Goal: Check status

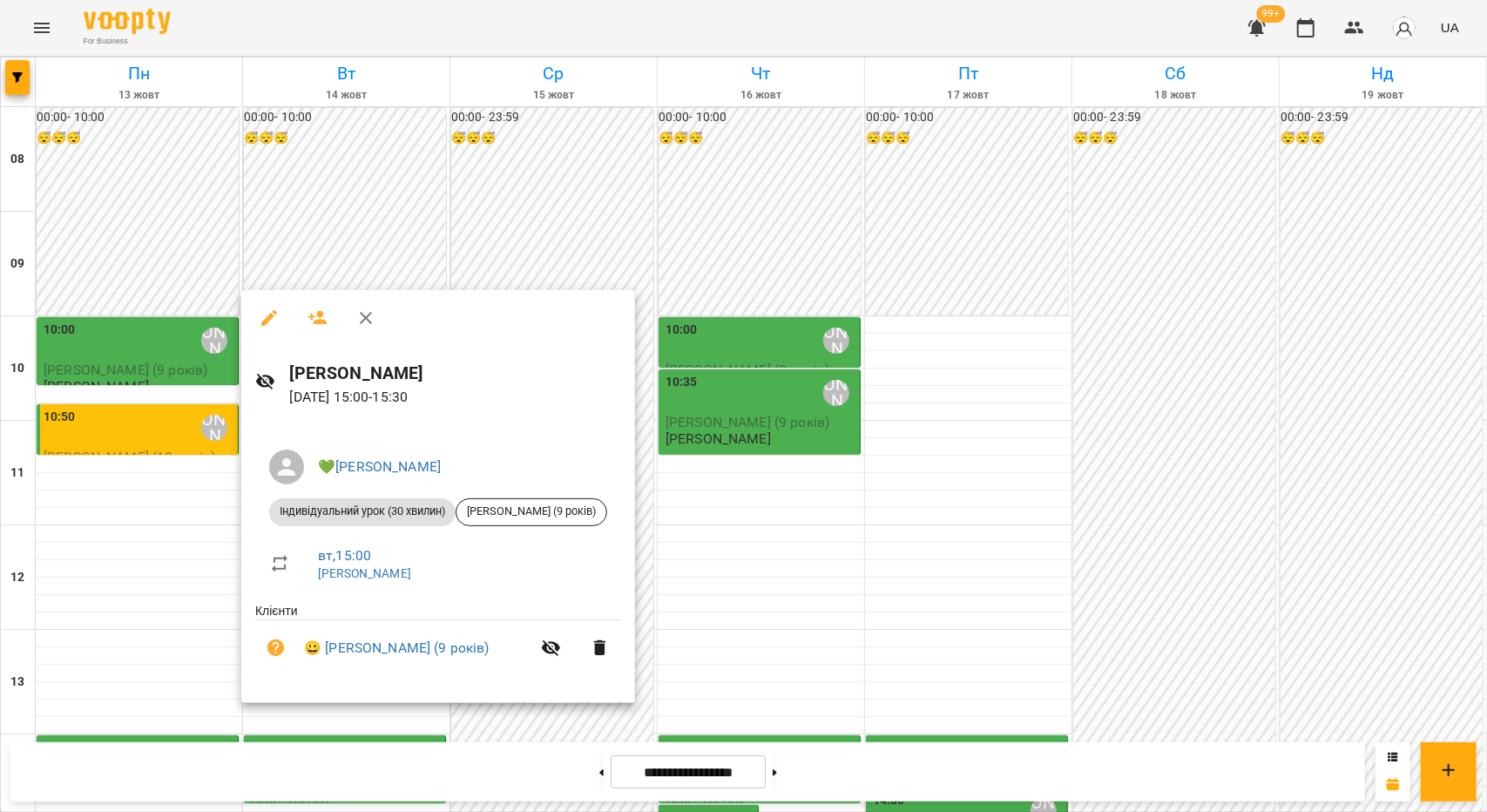
scroll to position [174, 0]
click at [75, 511] on div at bounding box center [744, 406] width 1487 height 812
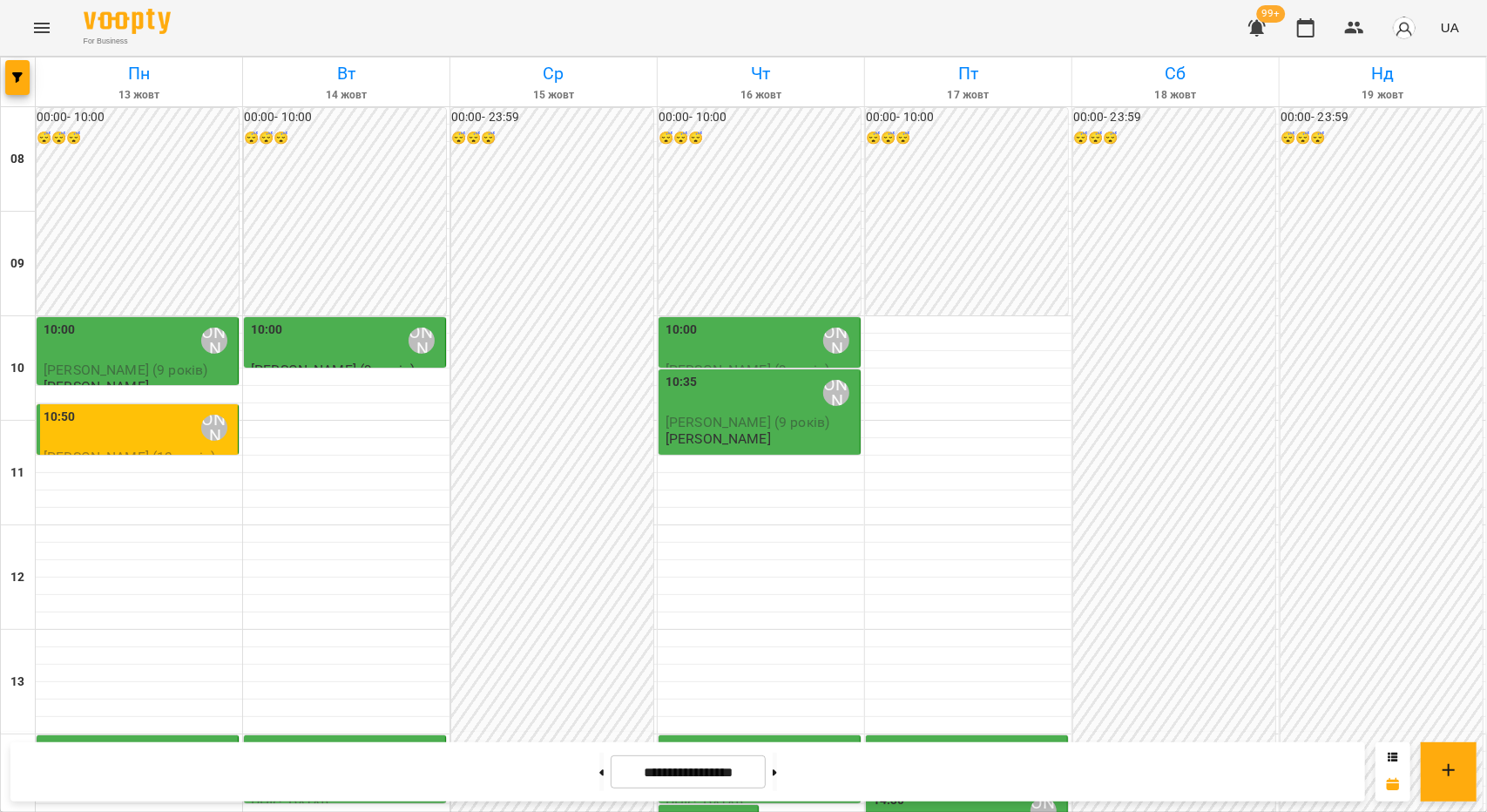
click at [330, 731] on div "**********" at bounding box center [744, 771] width 1487 height 80
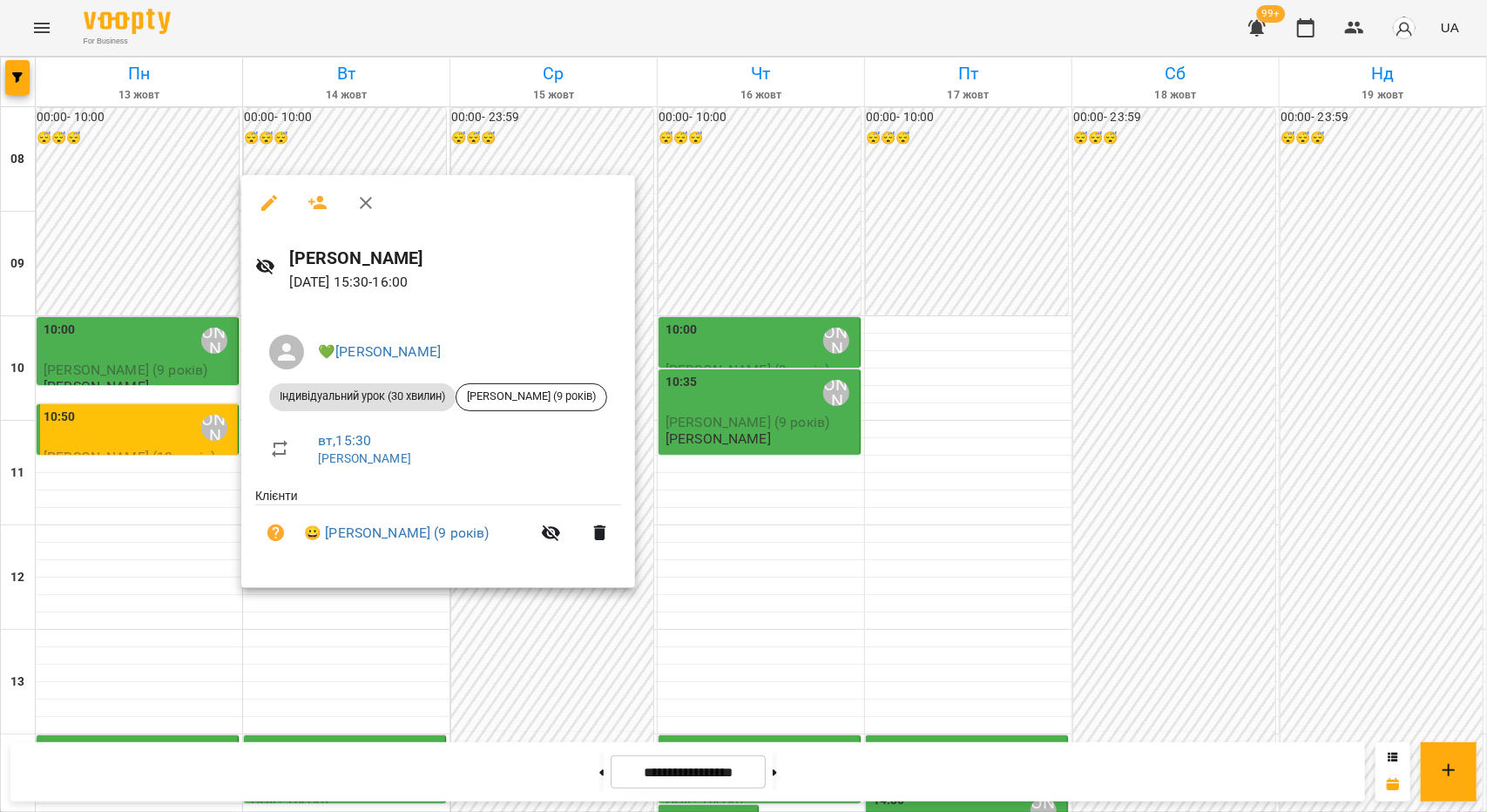
click at [352, 574] on div "💚[PERSON_NAME] Індивідуальний урок (30 хвилин) [PERSON_NAME] (9 років) вт , 15:…" at bounding box center [439, 447] width 394 height 282
click at [349, 669] on div at bounding box center [744, 406] width 1487 height 812
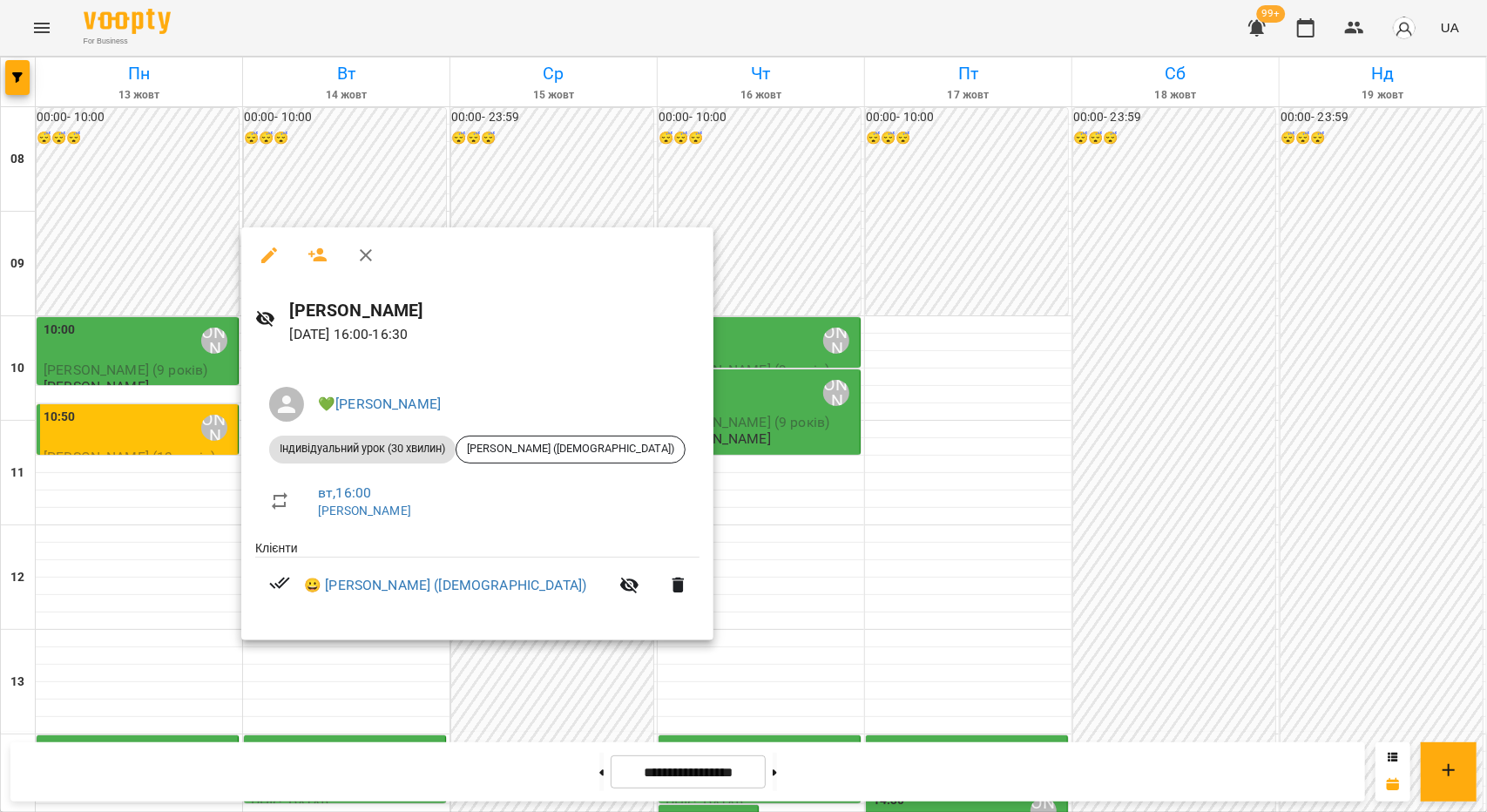
click at [359, 669] on div at bounding box center [744, 406] width 1487 height 812
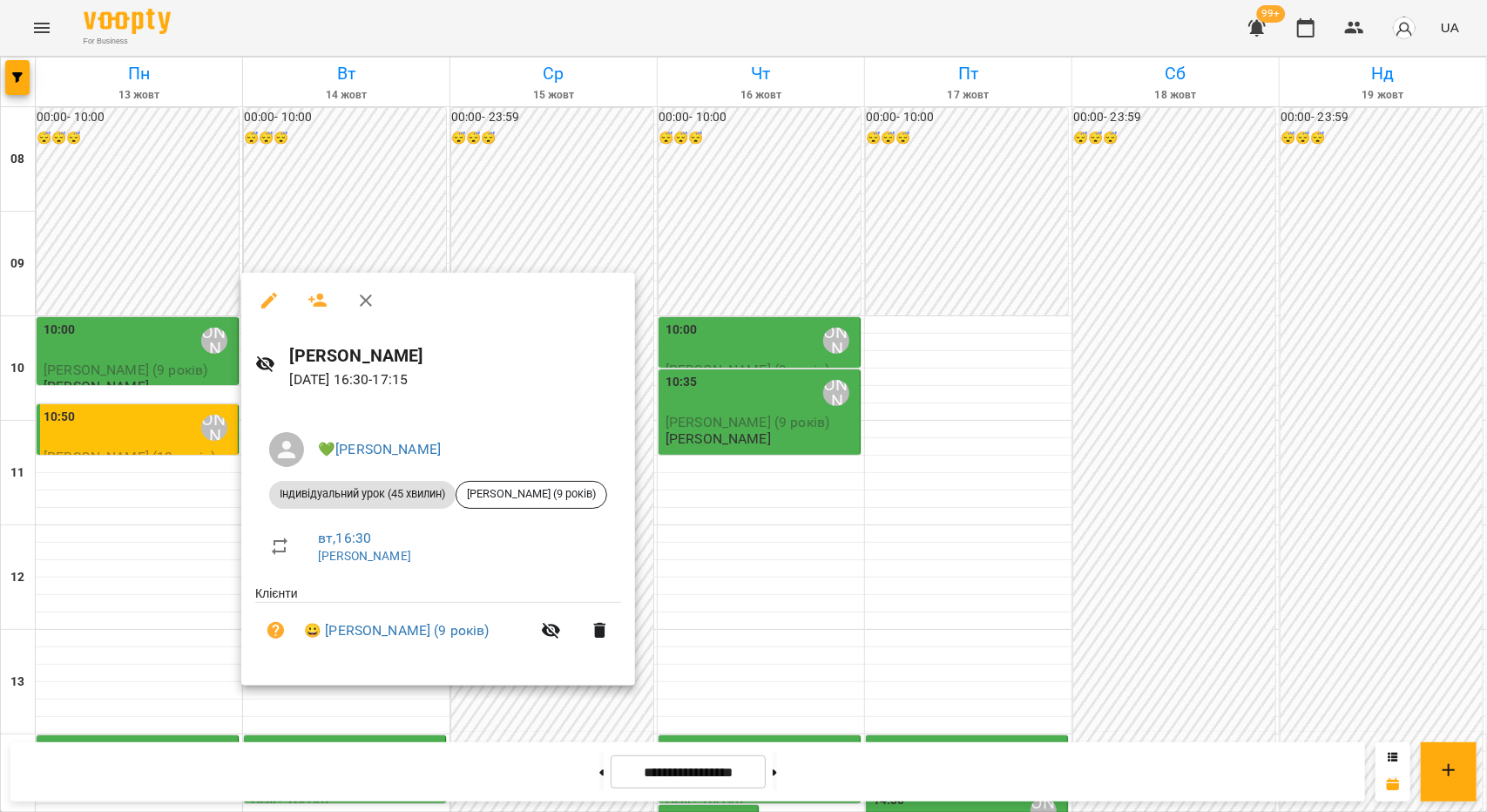
click at [359, 669] on div "💚[PERSON_NAME] Індивідуальний урок (45 хвилин) [PERSON_NAME] (9 років) вт , 16:…" at bounding box center [439, 545] width 394 height 282
click at [350, 734] on div at bounding box center [744, 406] width 1487 height 812
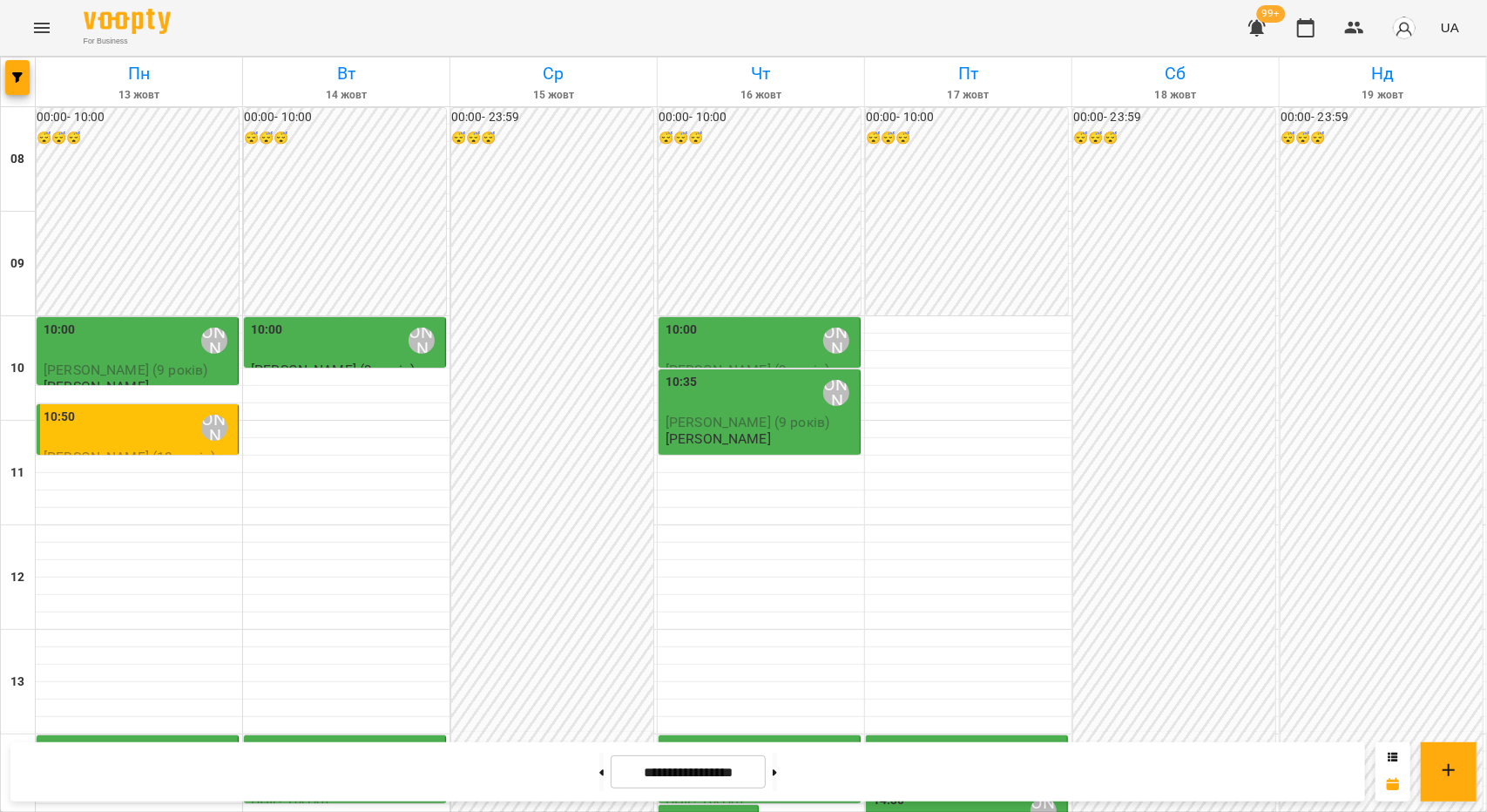
click at [350, 734] on div "**********" at bounding box center [744, 771] width 1487 height 80
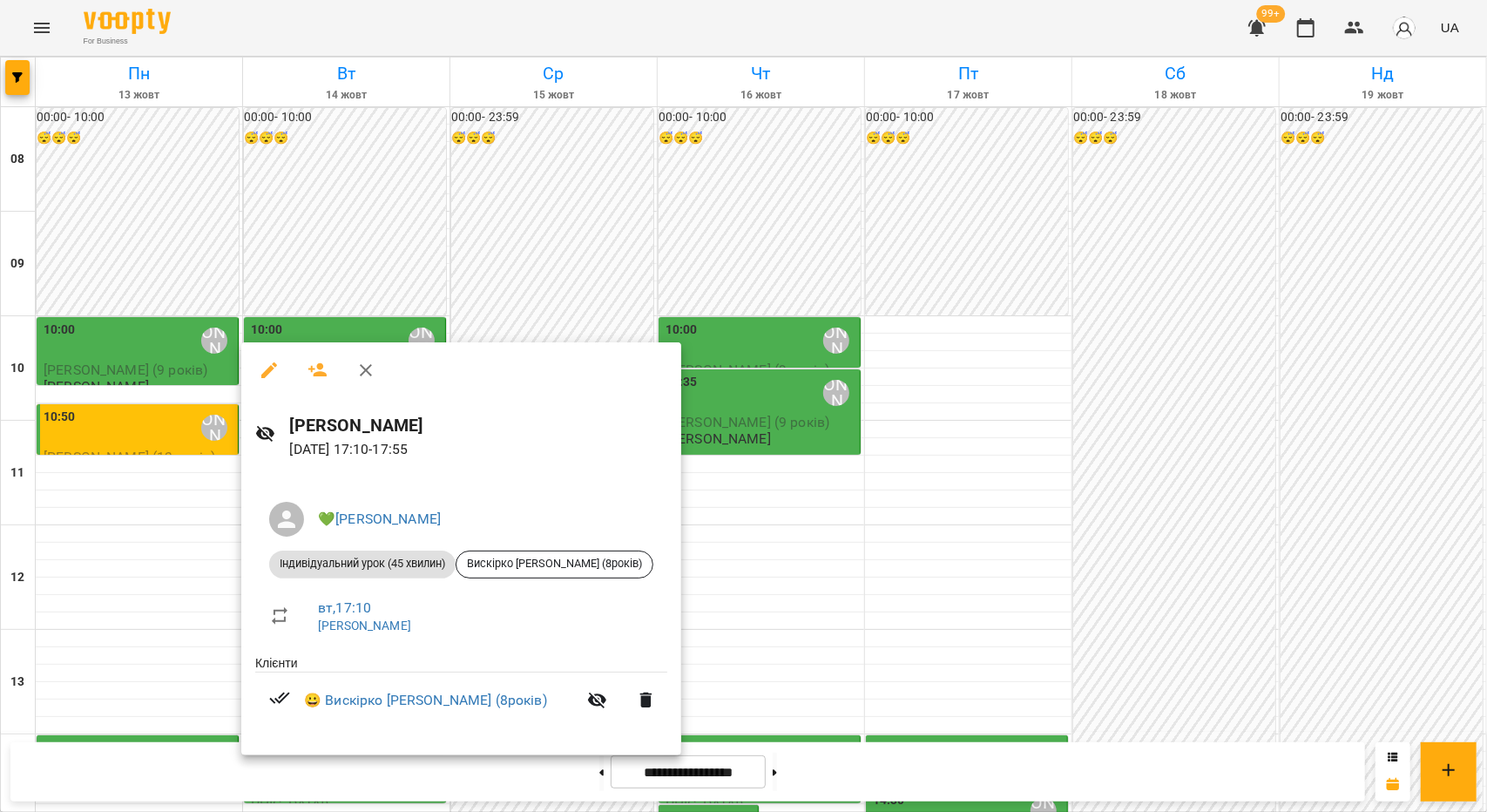
click at [183, 636] on div at bounding box center [744, 406] width 1487 height 812
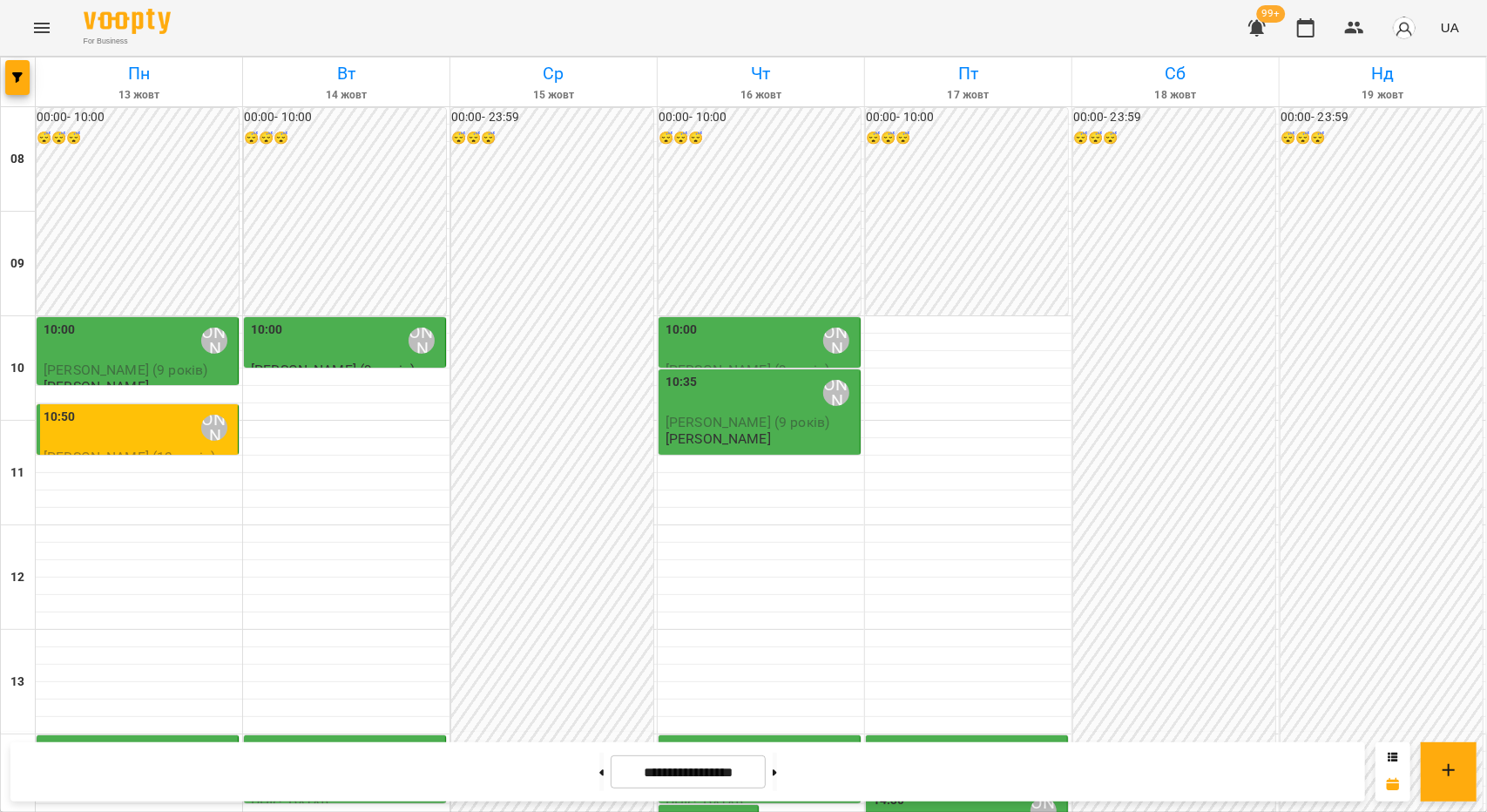
scroll to position [784, 0]
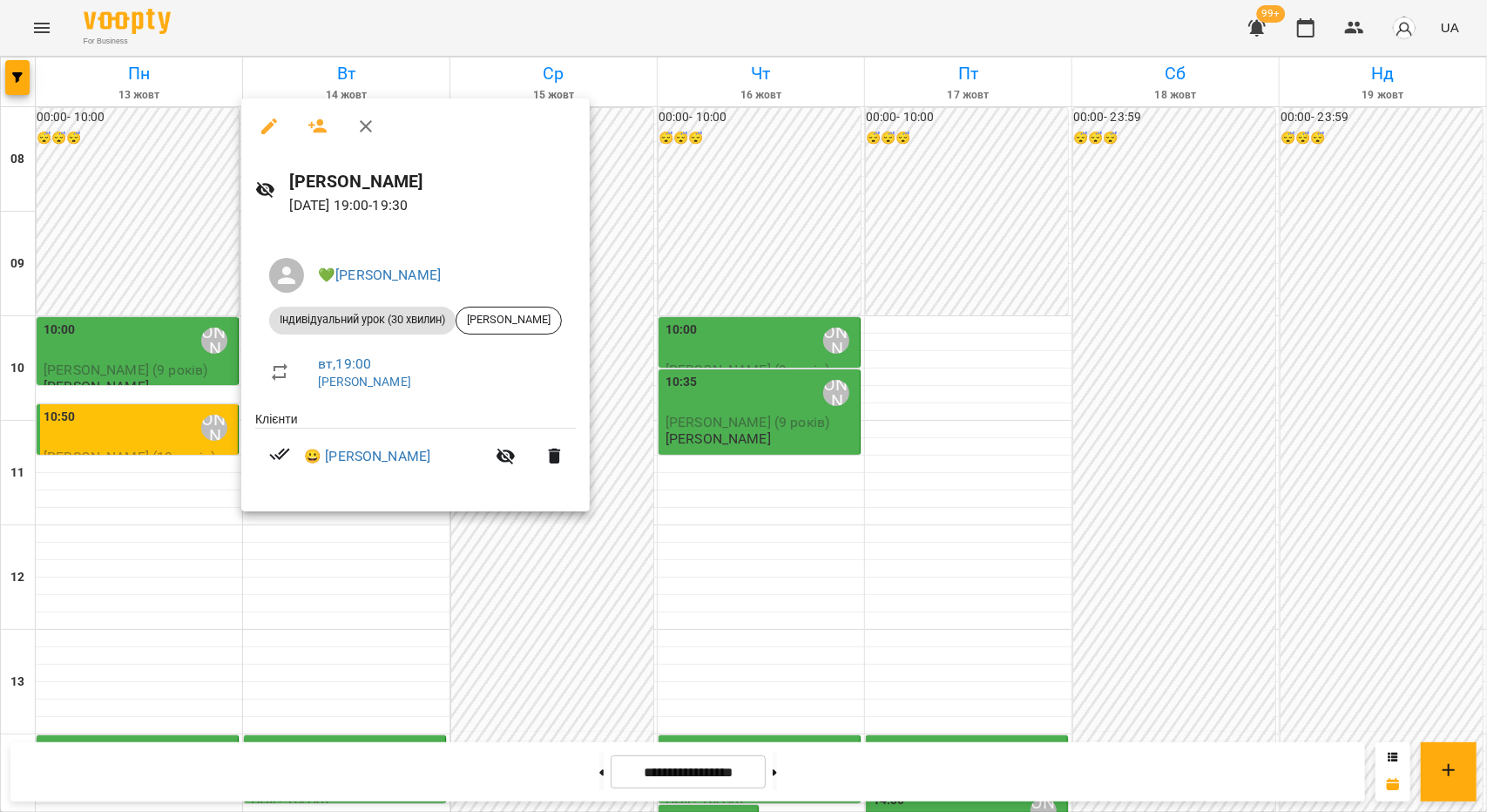
click at [314, 526] on div at bounding box center [744, 406] width 1487 height 812
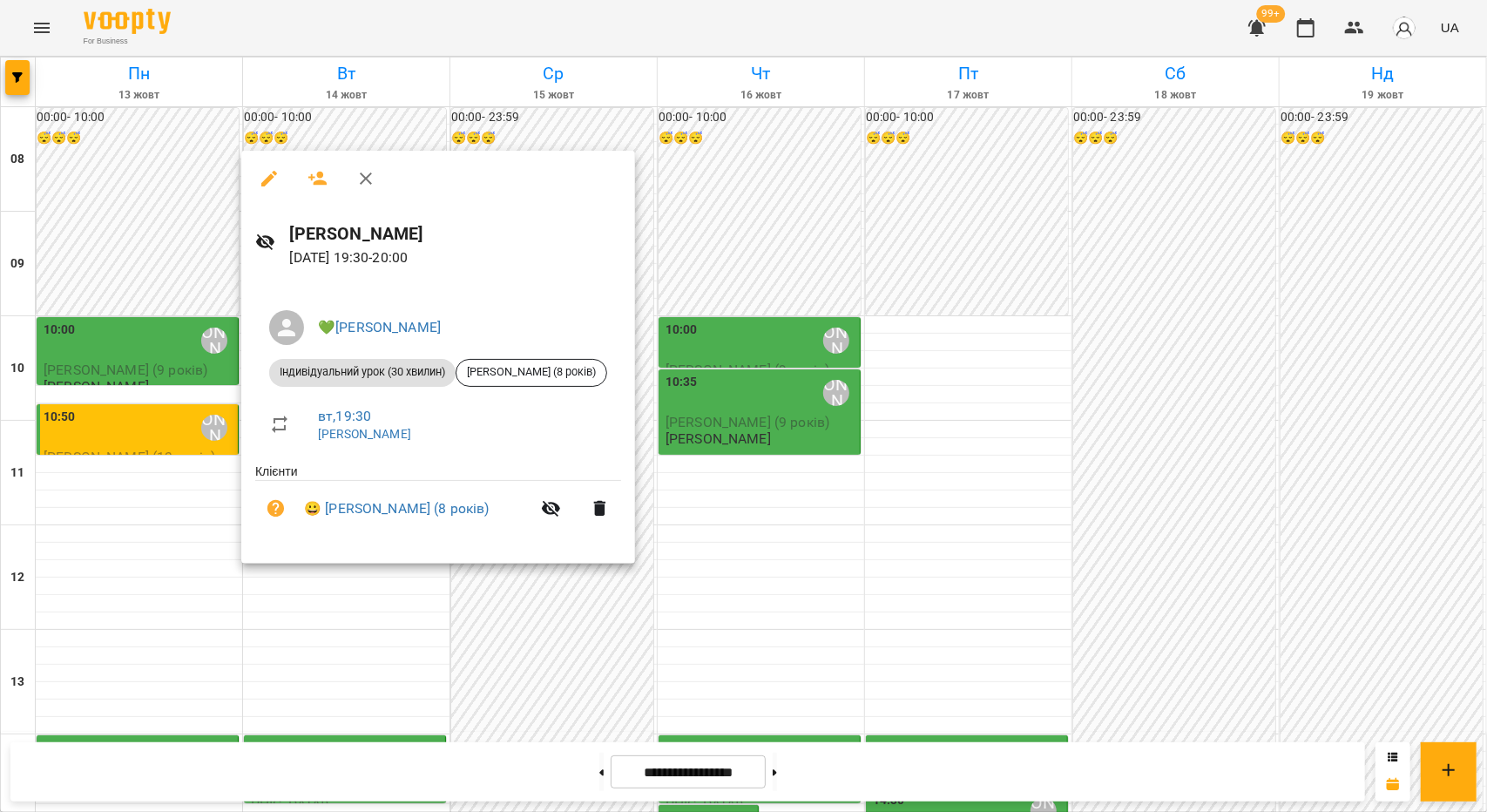
click at [698, 419] on div at bounding box center [744, 406] width 1487 height 812
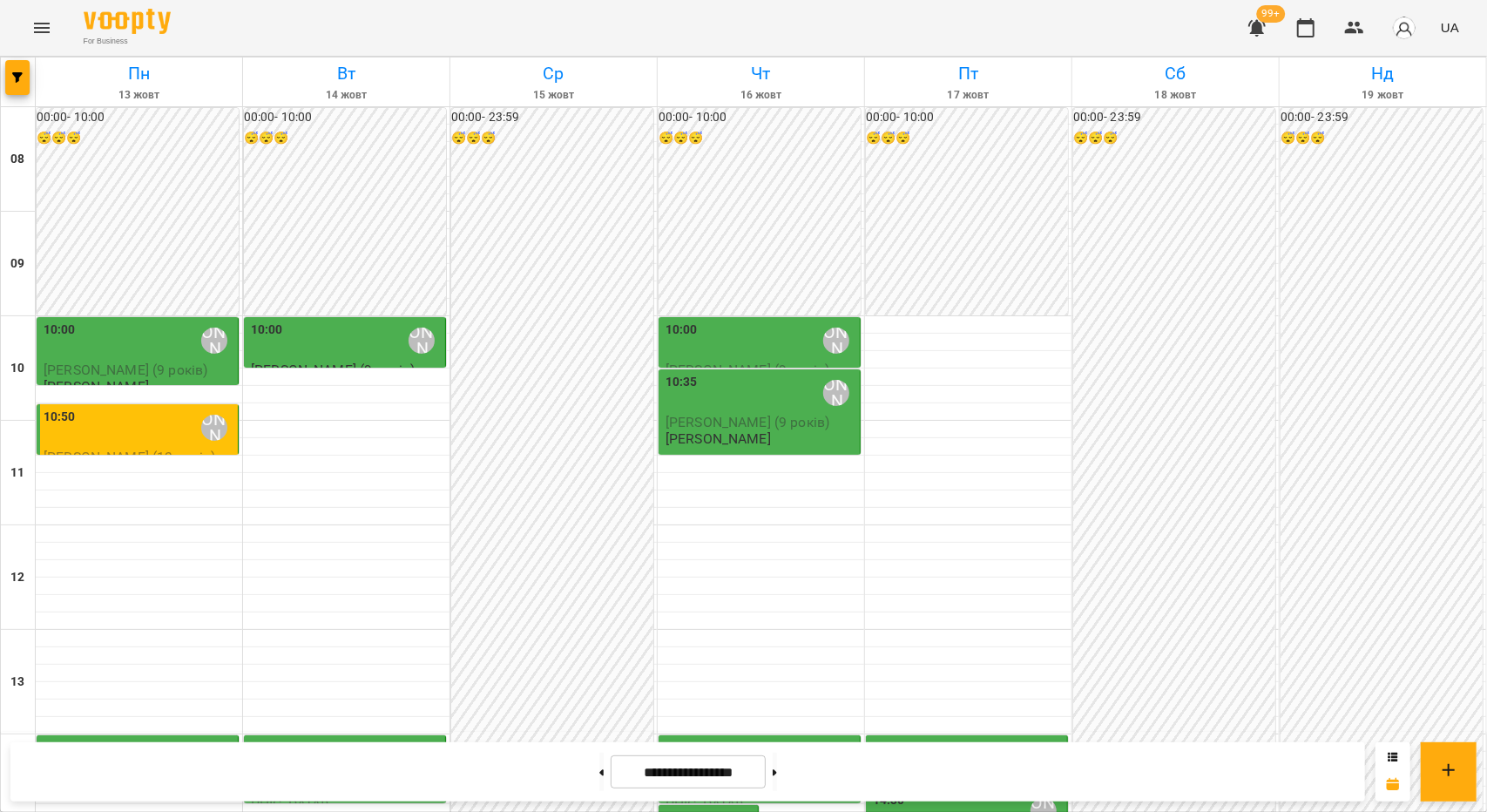
scroll to position [435, 0]
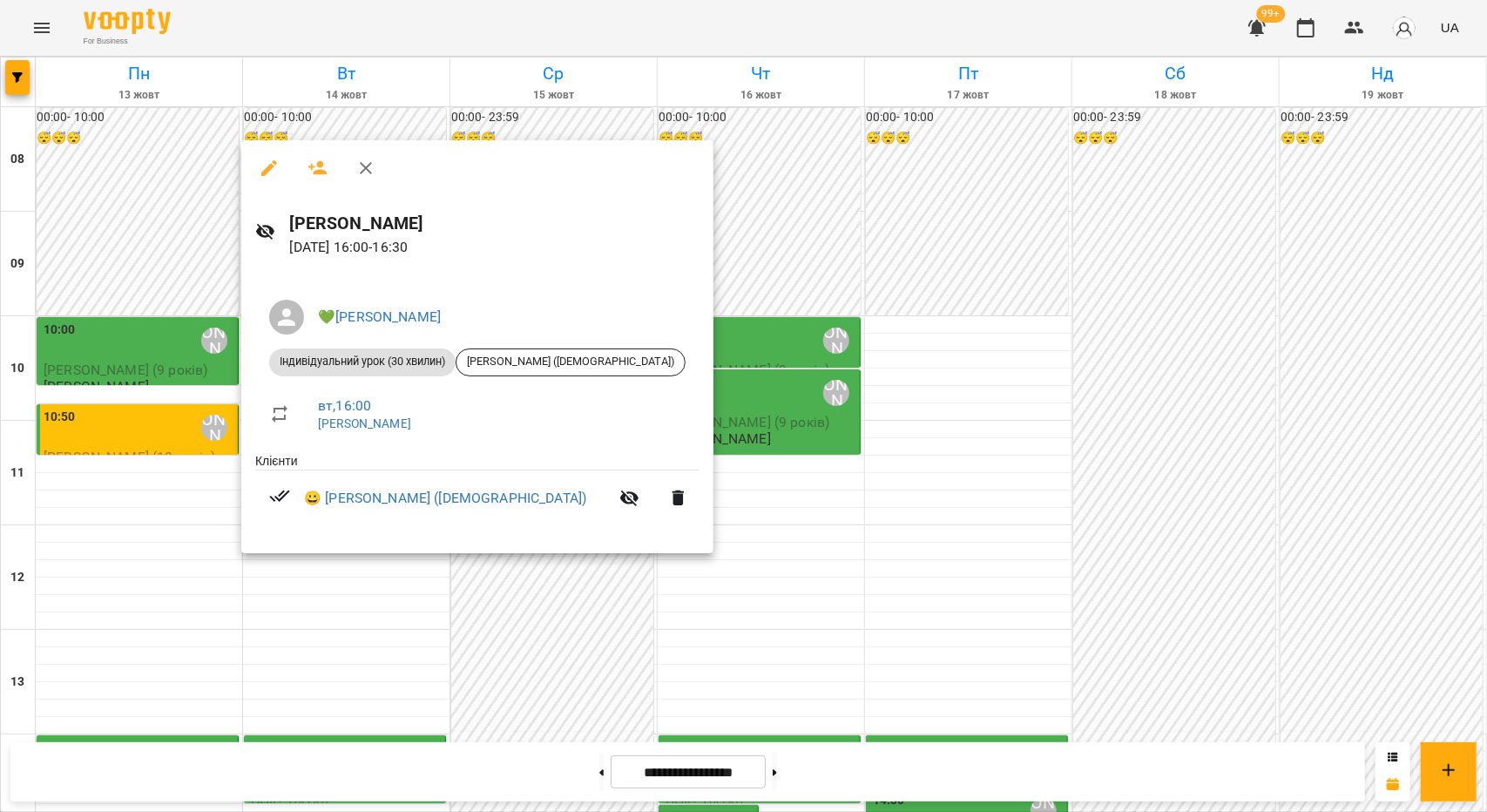
click at [513, 607] on div at bounding box center [744, 406] width 1487 height 812
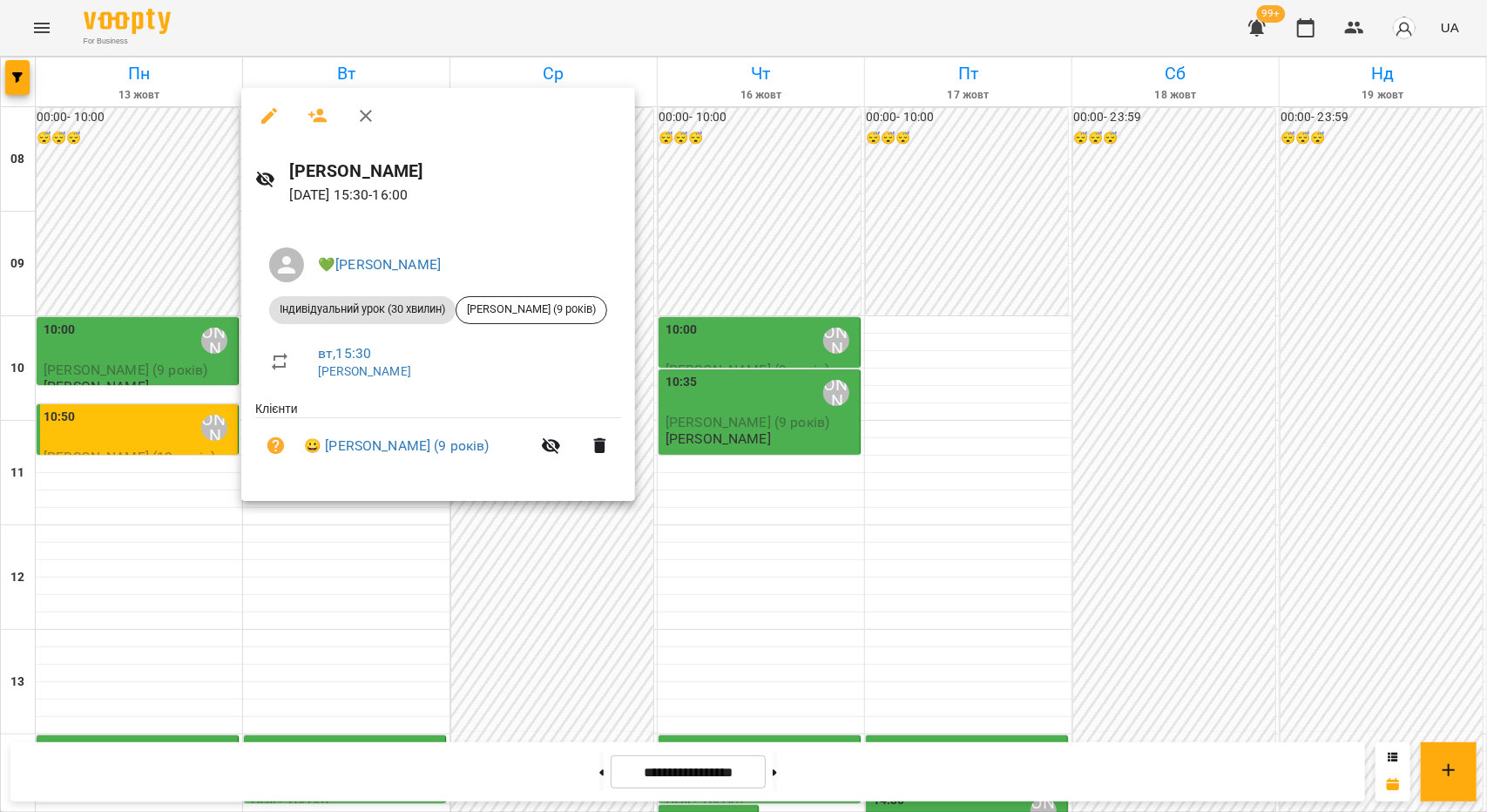
click at [299, 562] on div at bounding box center [744, 406] width 1487 height 812
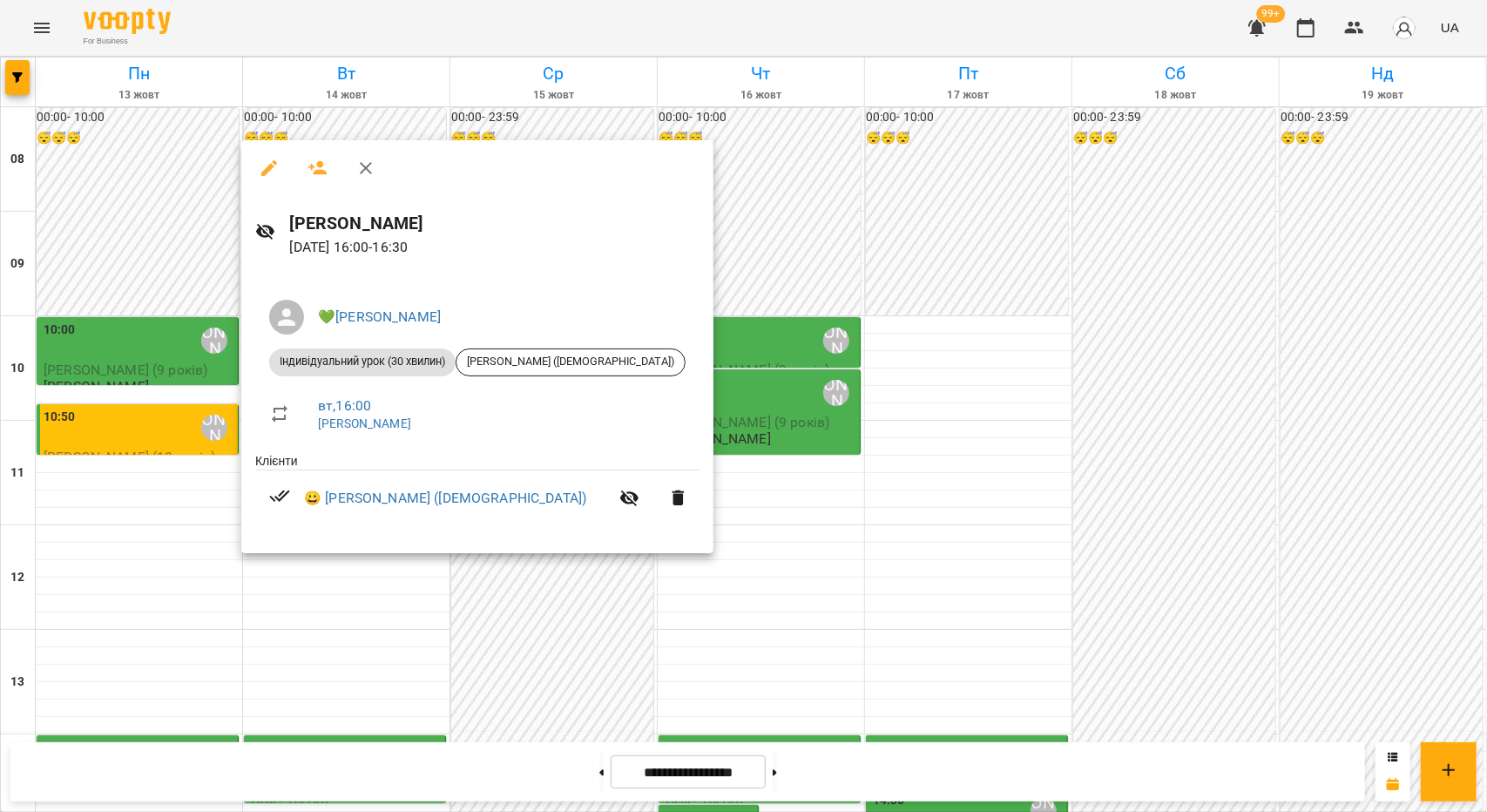
click at [301, 588] on div at bounding box center [744, 406] width 1487 height 812
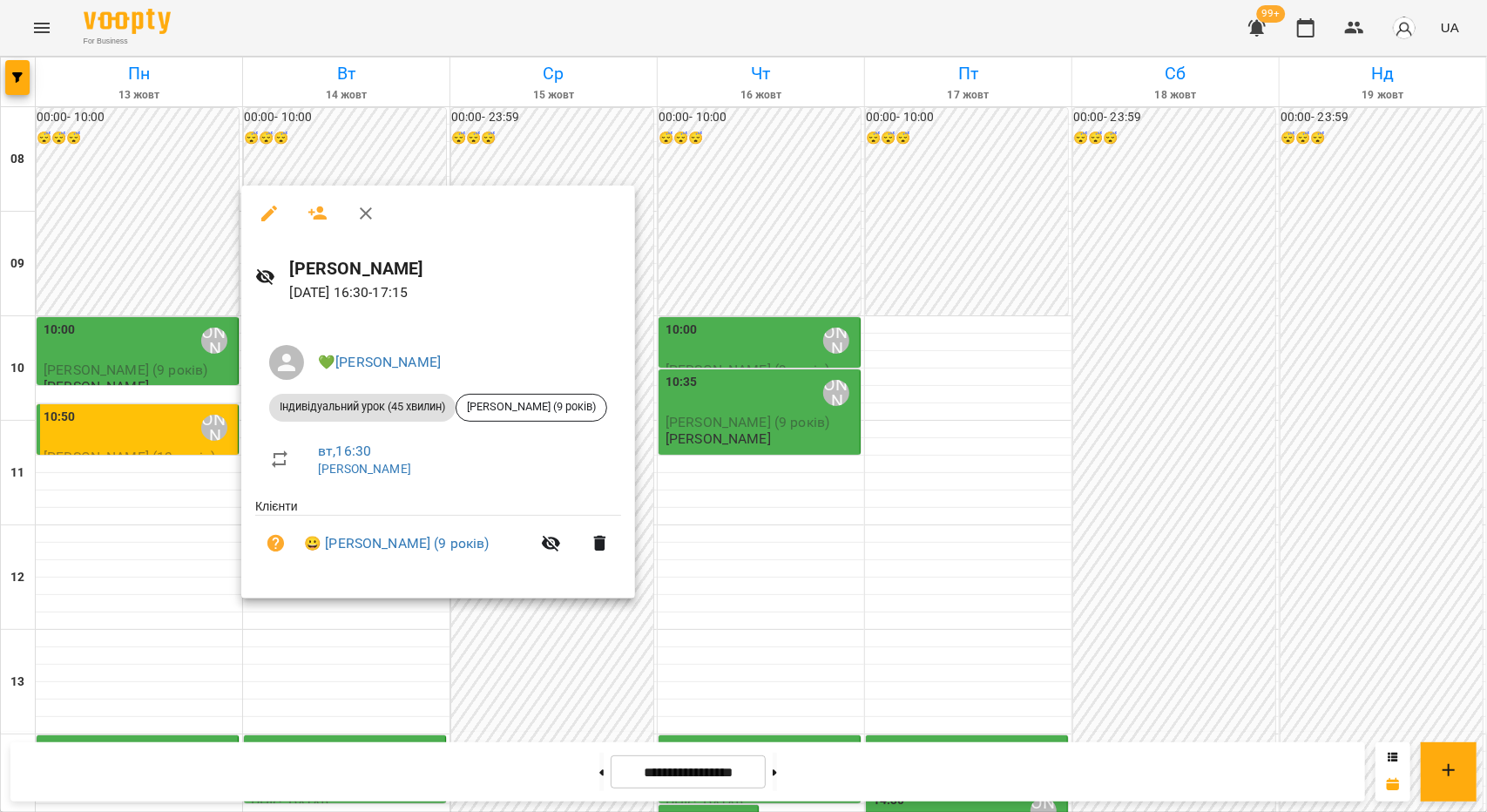
click at [364, 650] on div at bounding box center [744, 406] width 1487 height 812
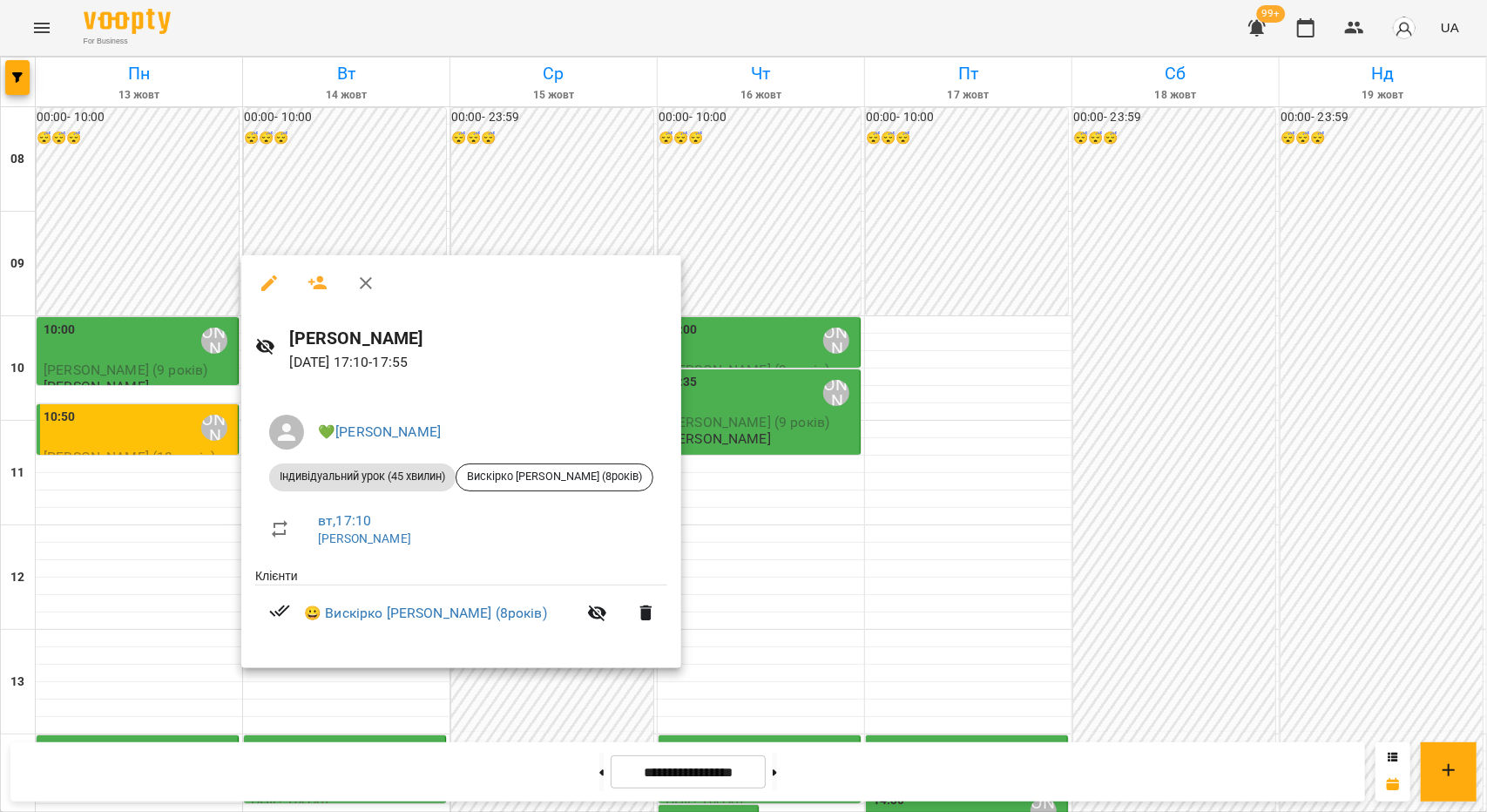
click at [364, 650] on div "💚[PERSON_NAME] Індивідуальний урок (45 хвилин) [PERSON_NAME] [PERSON_NAME] (8ро…" at bounding box center [462, 527] width 440 height 282
click at [401, 766] on div at bounding box center [744, 406] width 1487 height 812
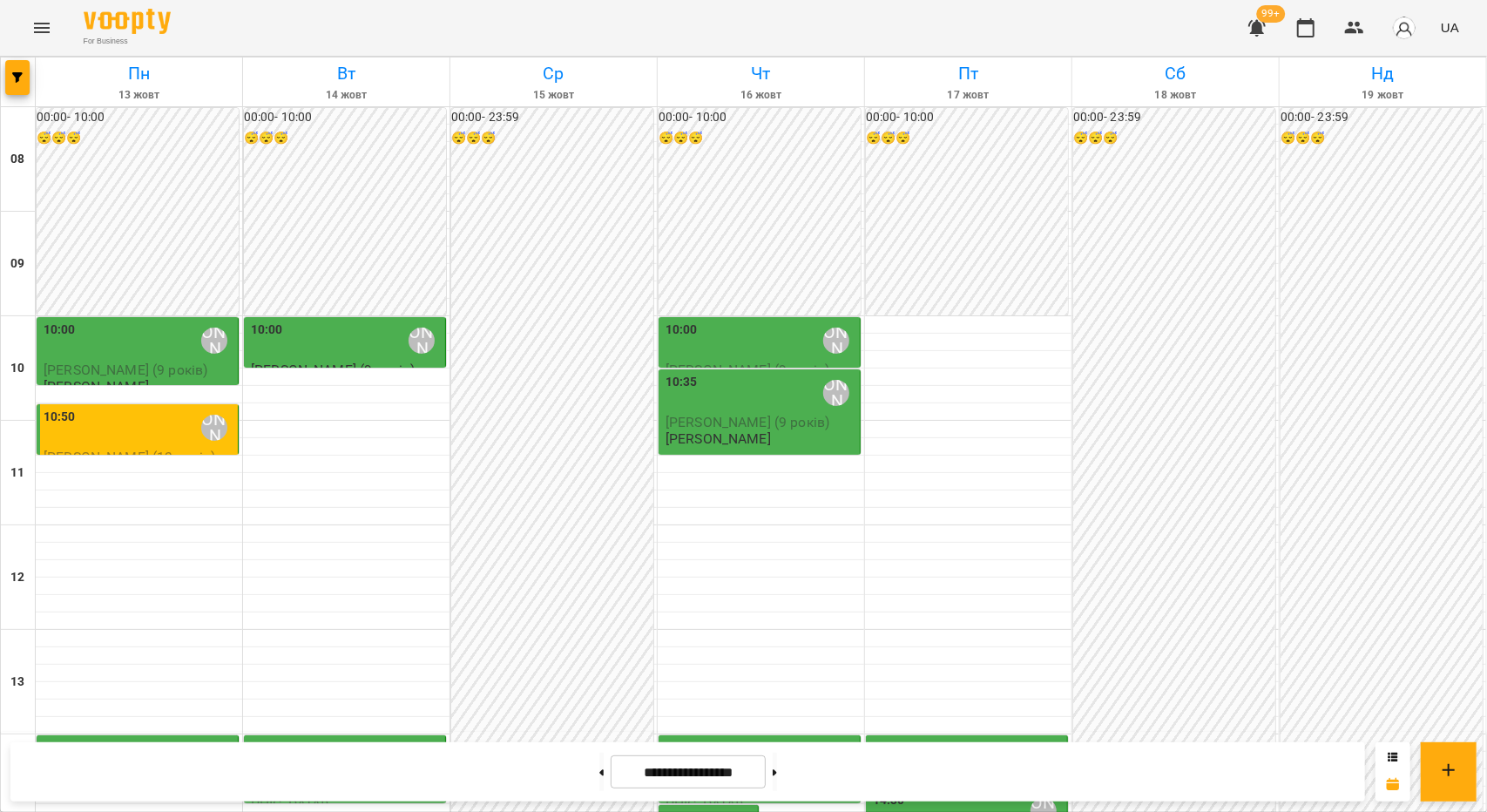
drag, startPoint x: 1472, startPoint y: 479, endPoint x: 1486, endPoint y: 514, distance: 37.7
